Goal: Information Seeking & Learning: Check status

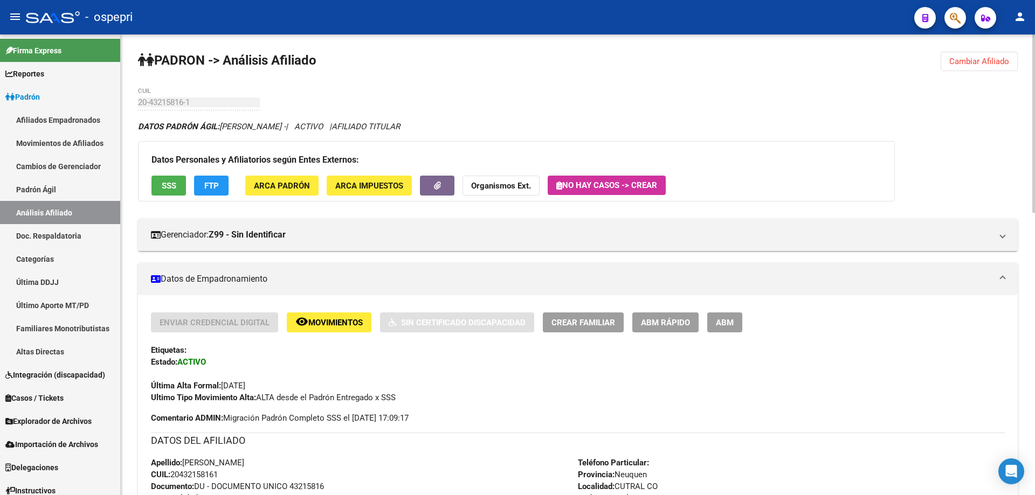
click at [992, 58] on span "Cambiar Afiliado" at bounding box center [979, 62] width 60 height 10
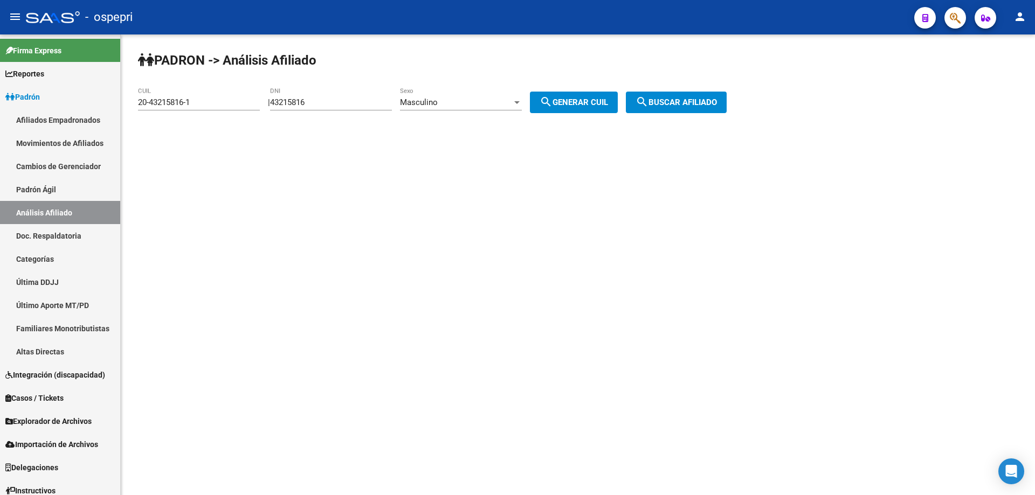
click at [300, 101] on input "43215816" at bounding box center [331, 103] width 122 height 10
paste input "30518759"
type input "30518759"
drag, startPoint x: 587, startPoint y: 104, endPoint x: 604, endPoint y: 107, distance: 17.6
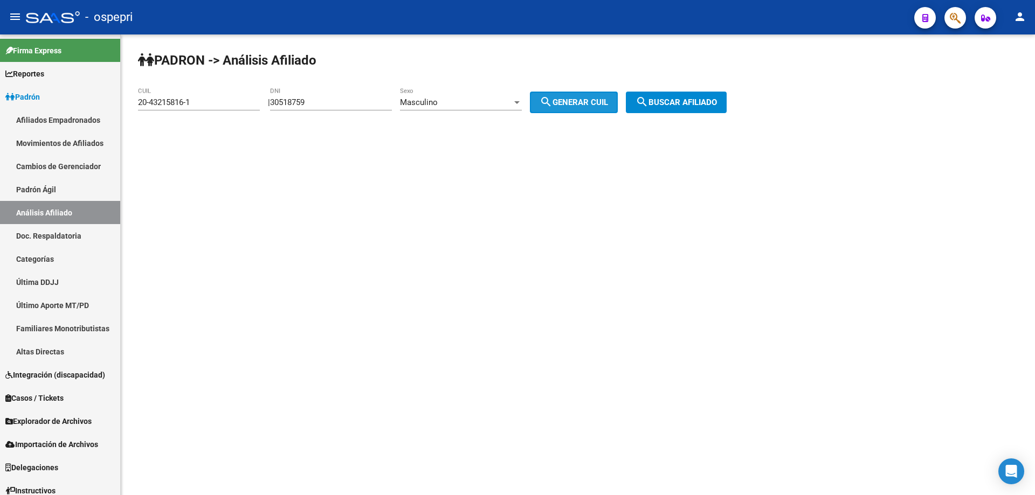
click at [587, 104] on span "search Generar CUIL" at bounding box center [574, 103] width 68 height 10
type input "20-30518759-4"
click at [680, 98] on span "search Buscar afiliado" at bounding box center [676, 103] width 81 height 10
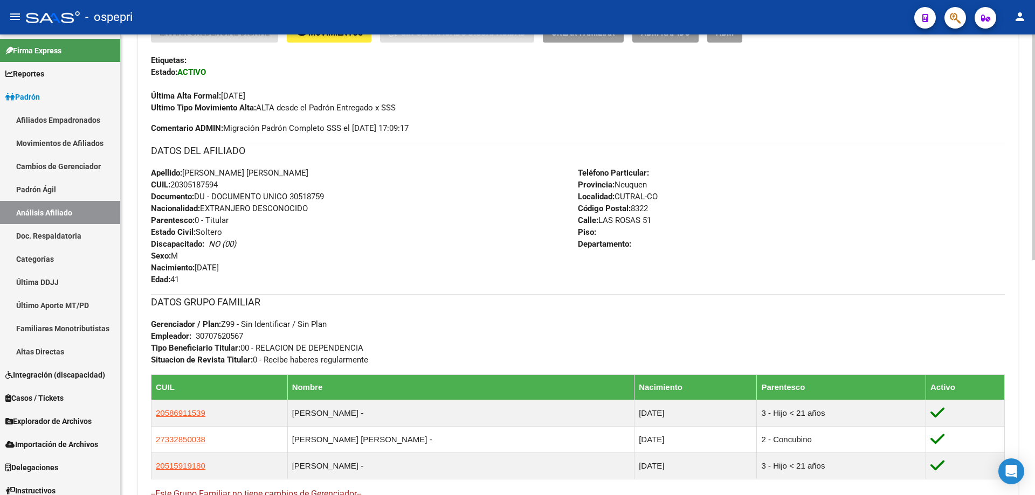
scroll to position [479, 0]
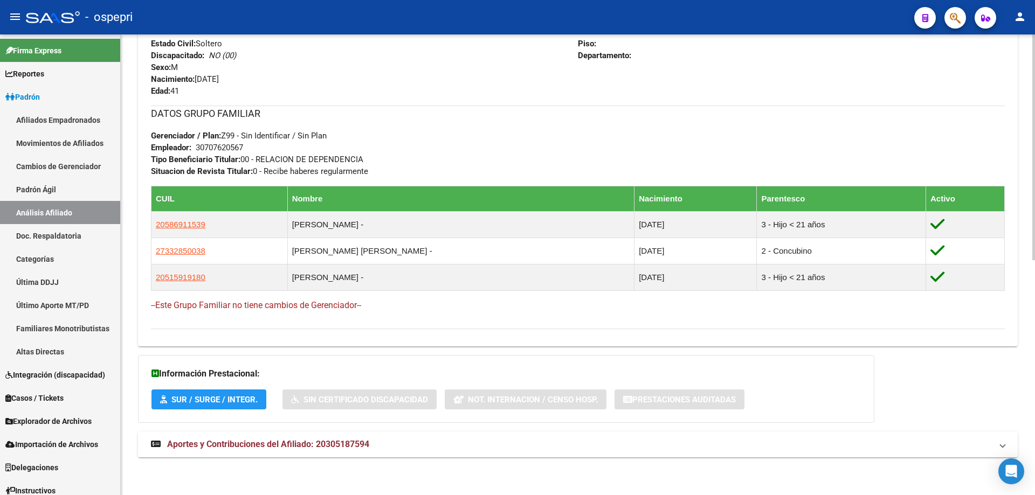
click at [335, 449] on span "Aportes y Contribuciones del Afiliado: 20305187594" at bounding box center [268, 444] width 202 height 10
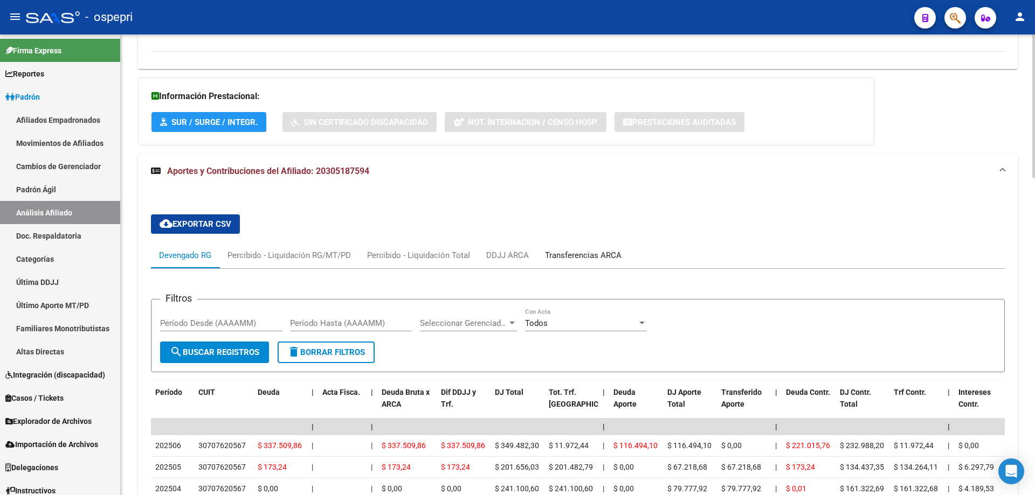
click at [570, 256] on div "Transferencias ARCA" at bounding box center [583, 256] width 77 height 12
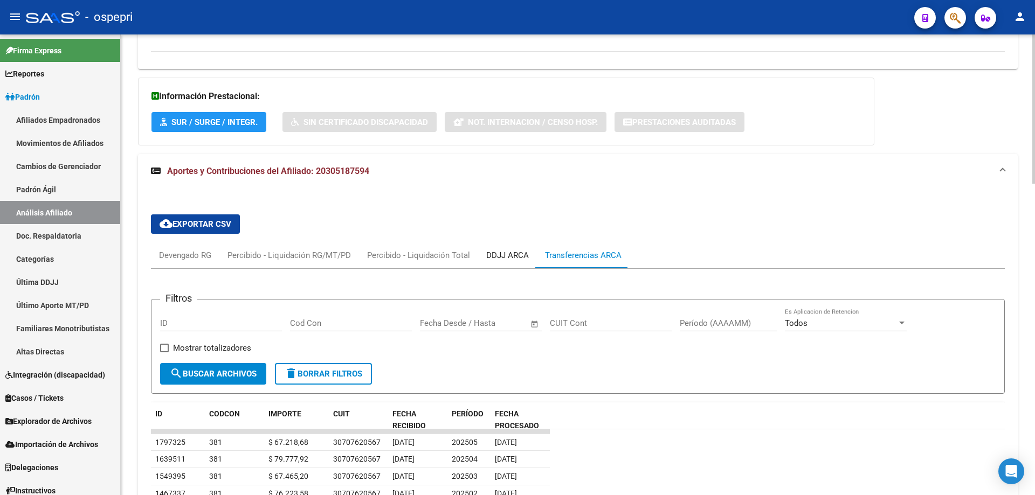
click at [509, 250] on div "DDJJ ARCA" at bounding box center [507, 256] width 43 height 12
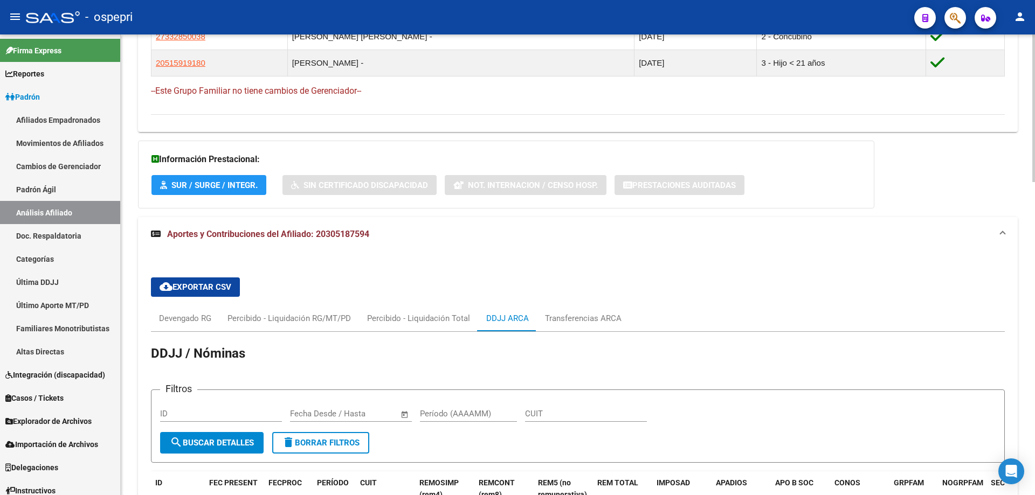
scroll to position [690, 0]
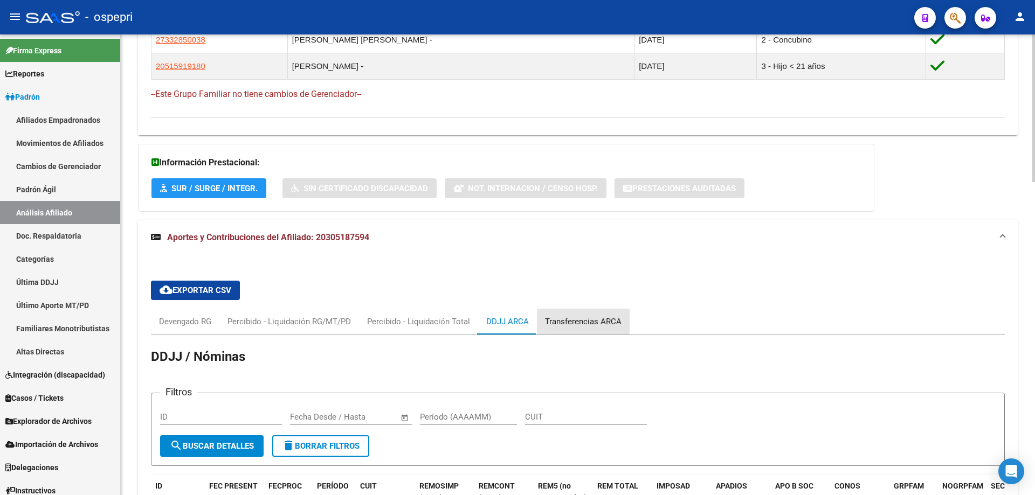
click at [590, 327] on div "Transferencias ARCA" at bounding box center [583, 322] width 77 height 12
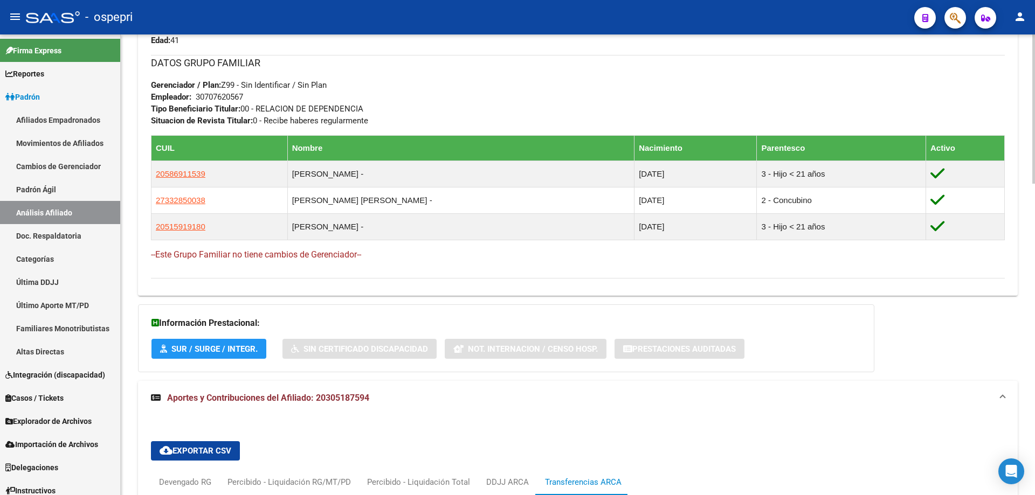
scroll to position [673, 0]
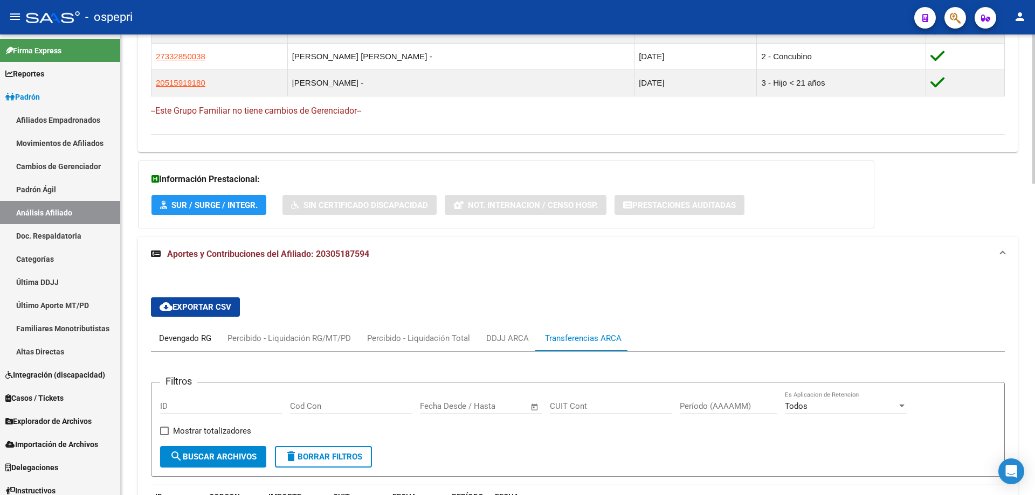
click at [195, 342] on div "Devengado RG" at bounding box center [185, 339] width 52 height 12
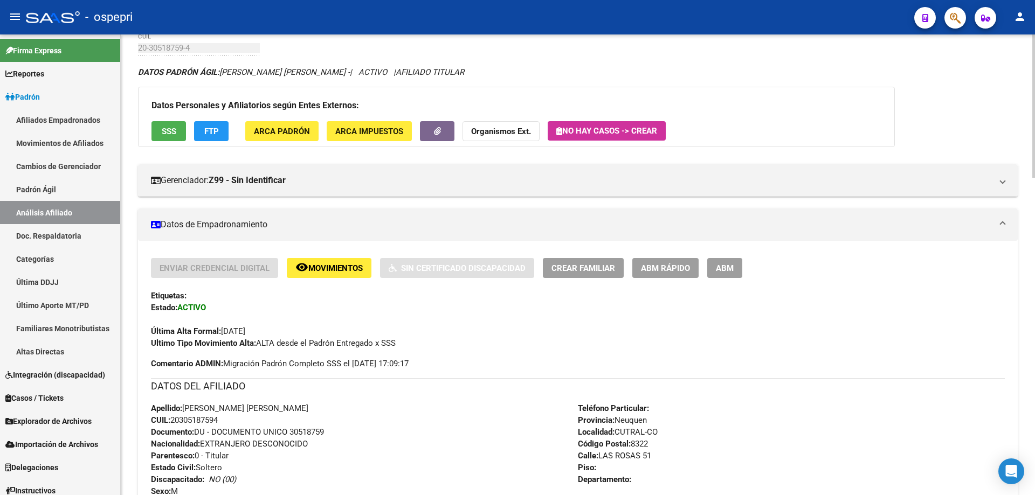
scroll to position [0, 0]
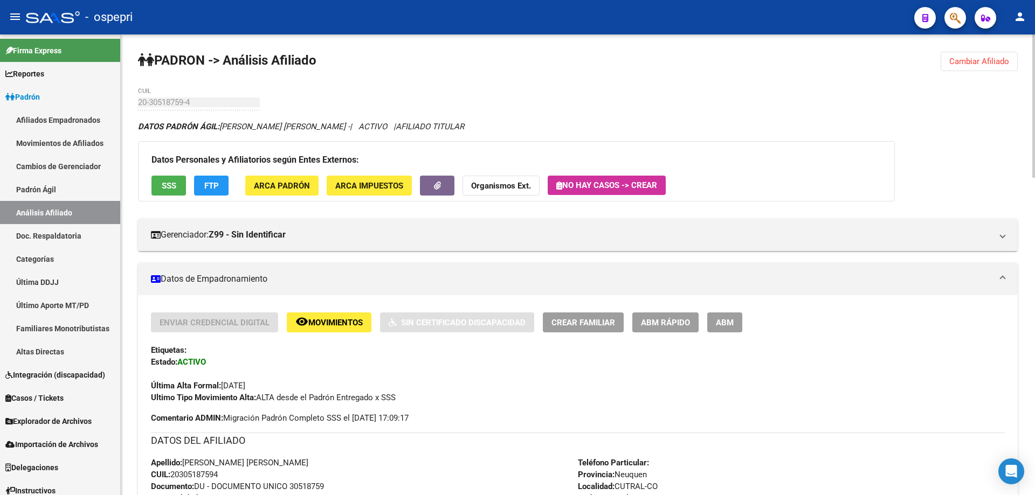
click at [256, 276] on mat-panel-title "Datos de Empadronamiento" at bounding box center [571, 279] width 841 height 12
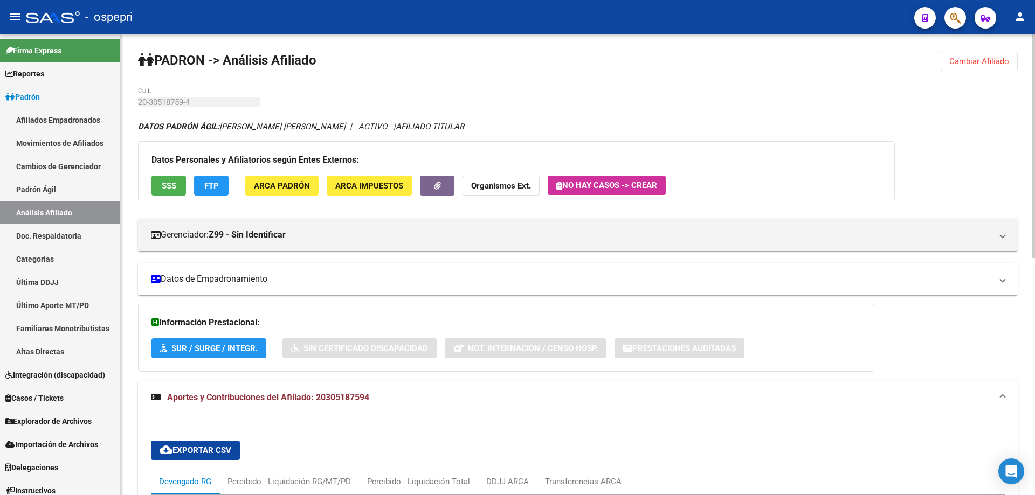
click at [316, 279] on mat-panel-title "Datos de Empadronamiento" at bounding box center [571, 279] width 841 height 12
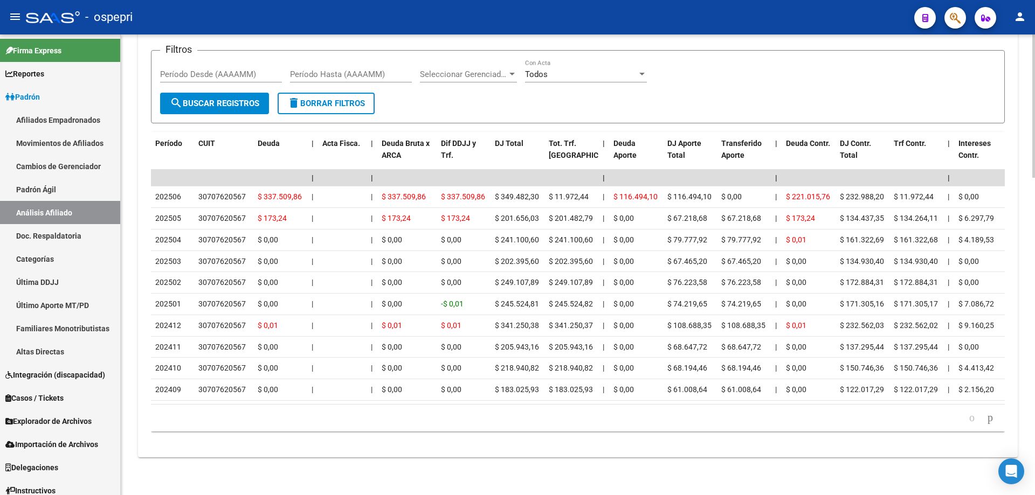
scroll to position [1019, 0]
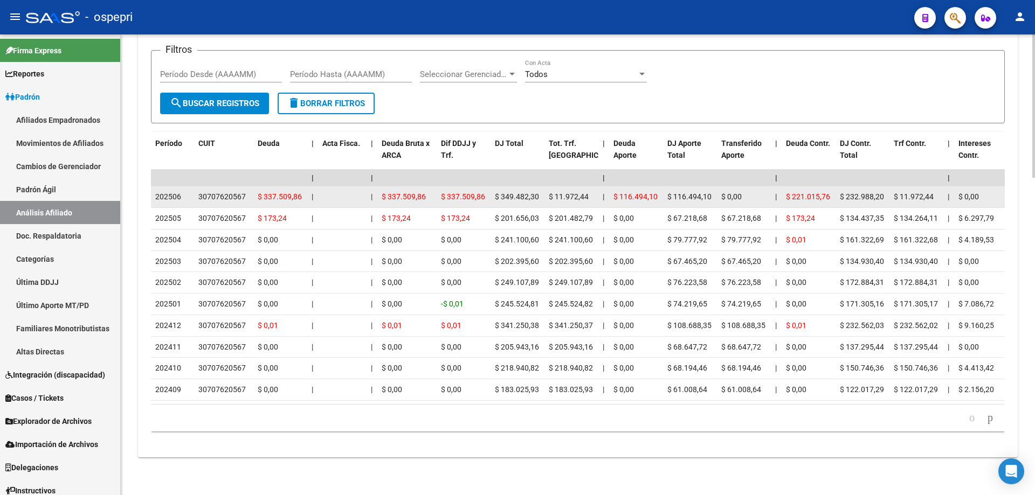
click at [225, 191] on div "30707620567" at bounding box center [221, 197] width 47 height 12
copy div "30707620567"
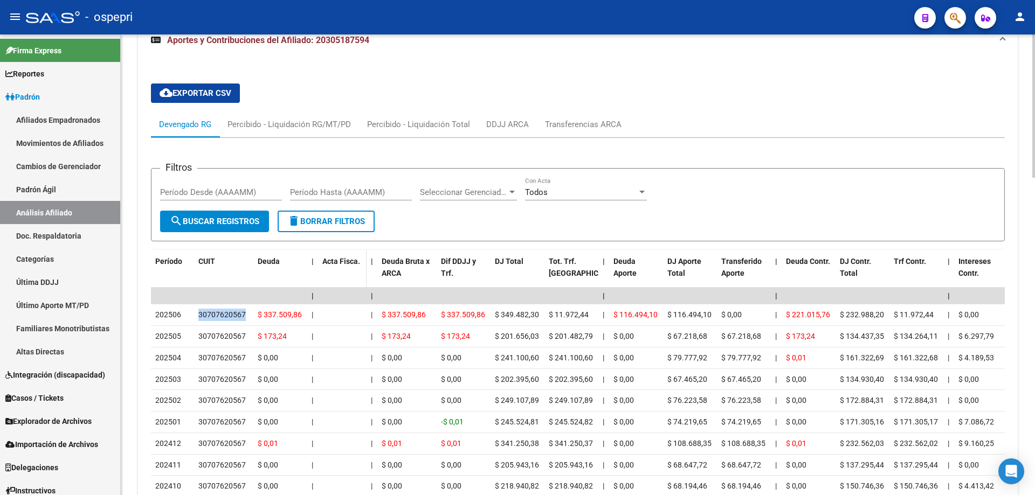
scroll to position [875, 0]
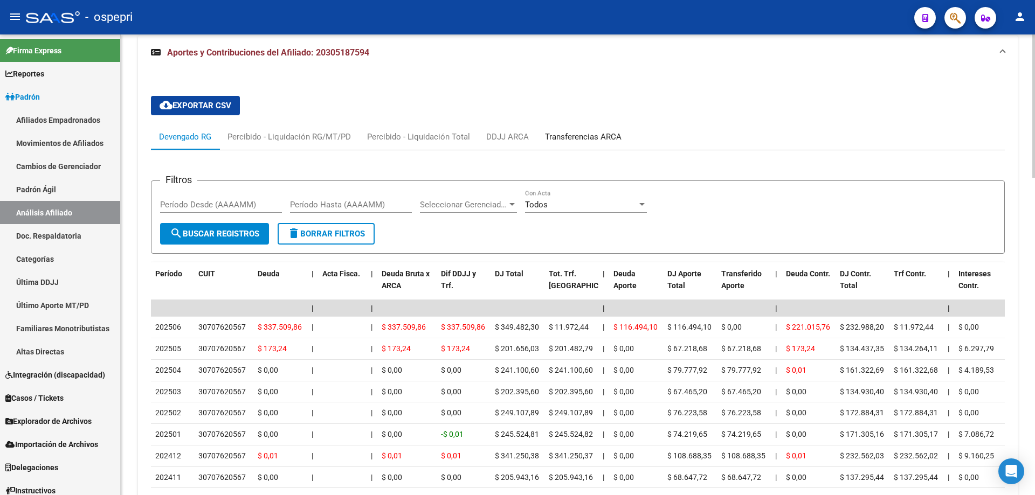
click at [548, 136] on div "Transferencias ARCA" at bounding box center [583, 137] width 77 height 12
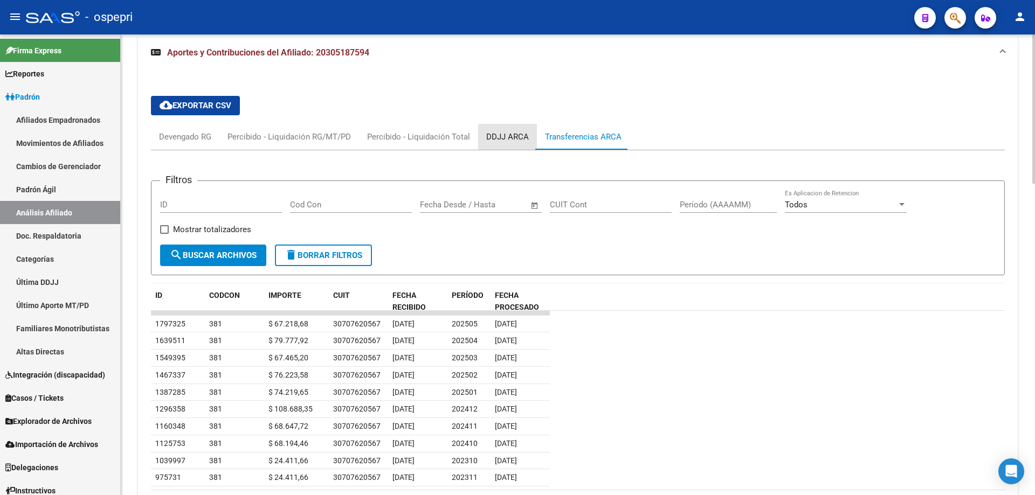
click at [502, 128] on div "DDJJ ARCA" at bounding box center [507, 137] width 59 height 26
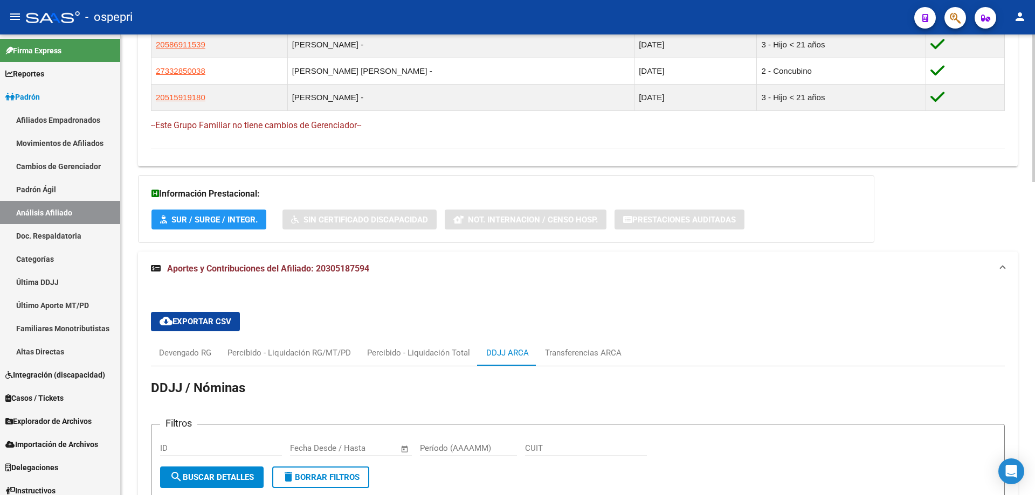
scroll to position [690, 0]
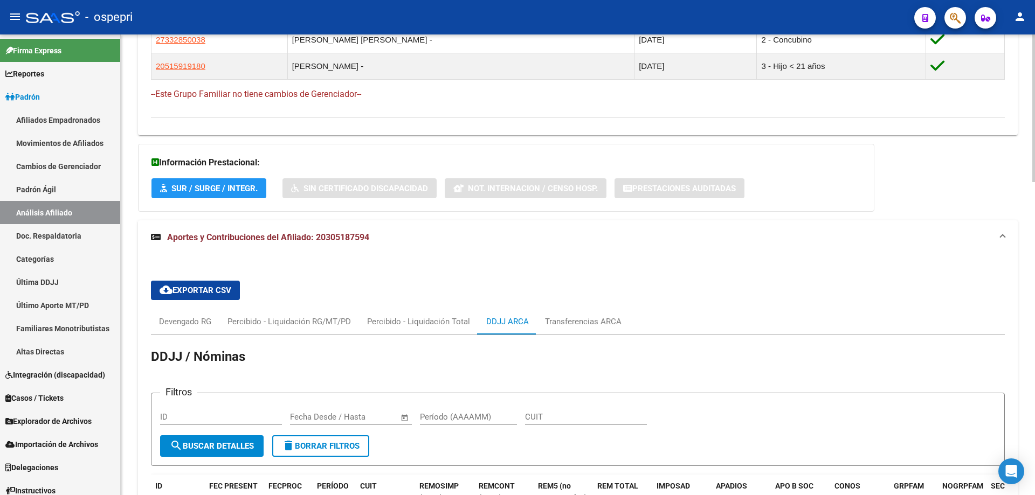
click at [721, 261] on div "cloud_download Exportar CSV Devengado RG Percibido - Liquidación RG/MT/PD Perci…" at bounding box center [578, 496] width 880 height 482
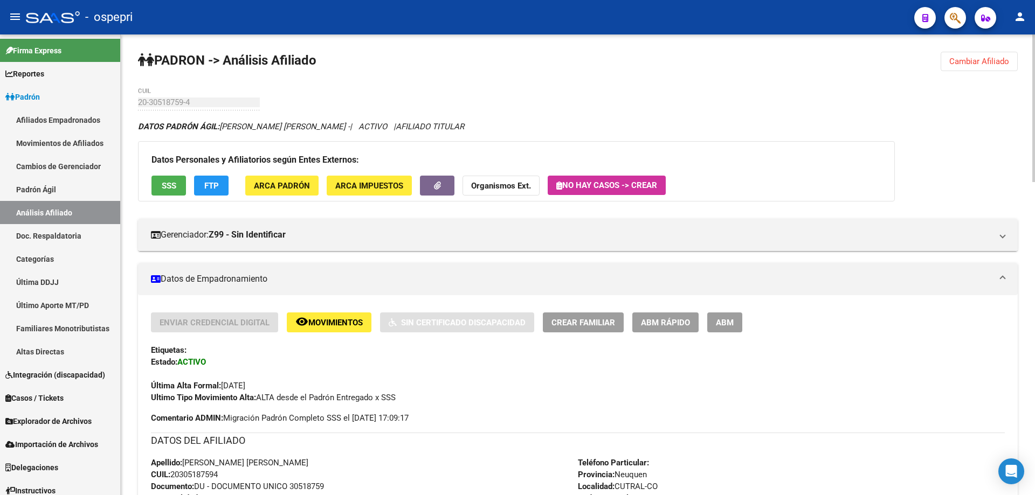
scroll to position [287, 0]
